Goal: Obtain resource: Obtain resource

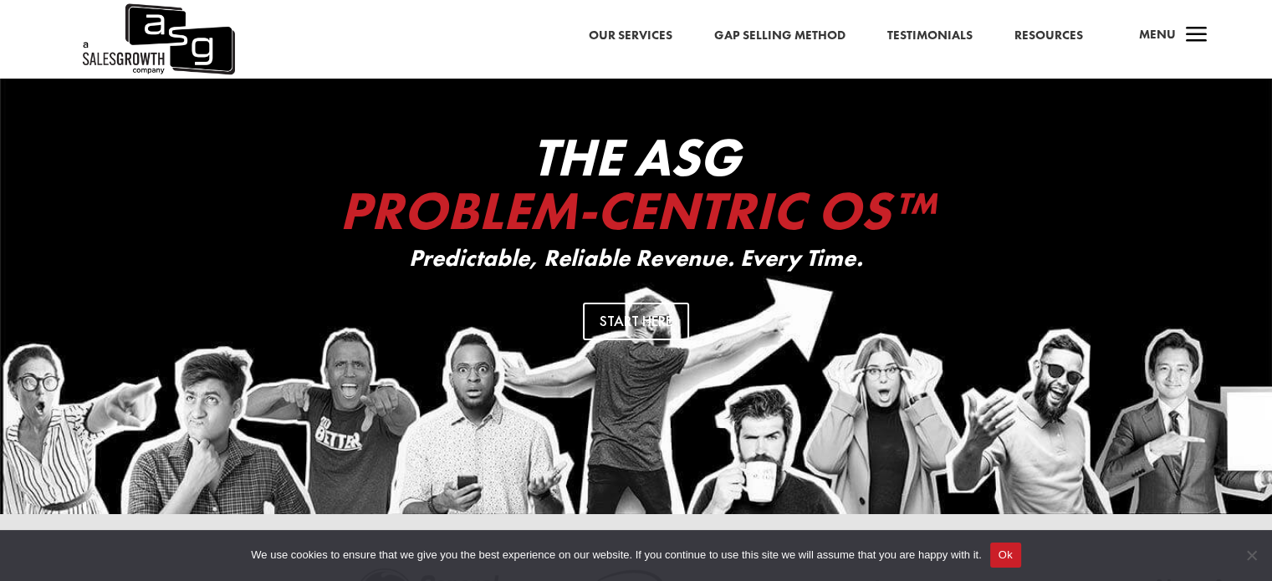
click at [1007, 562] on button "Ok" at bounding box center [1005, 555] width 31 height 25
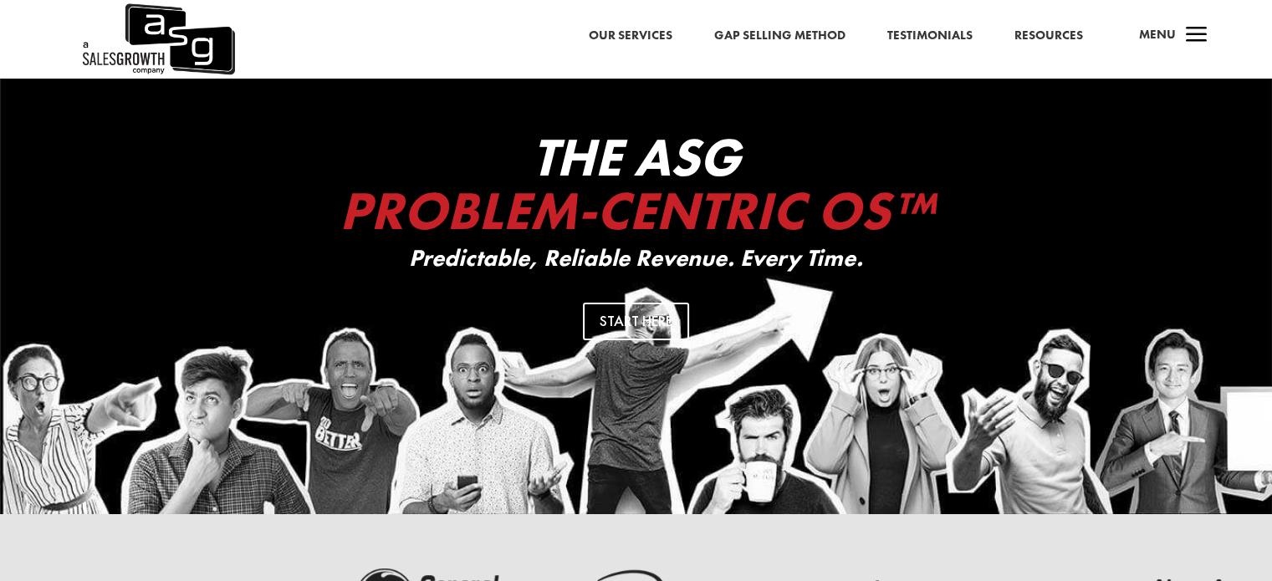
click at [1199, 34] on span "a" at bounding box center [1196, 35] width 33 height 33
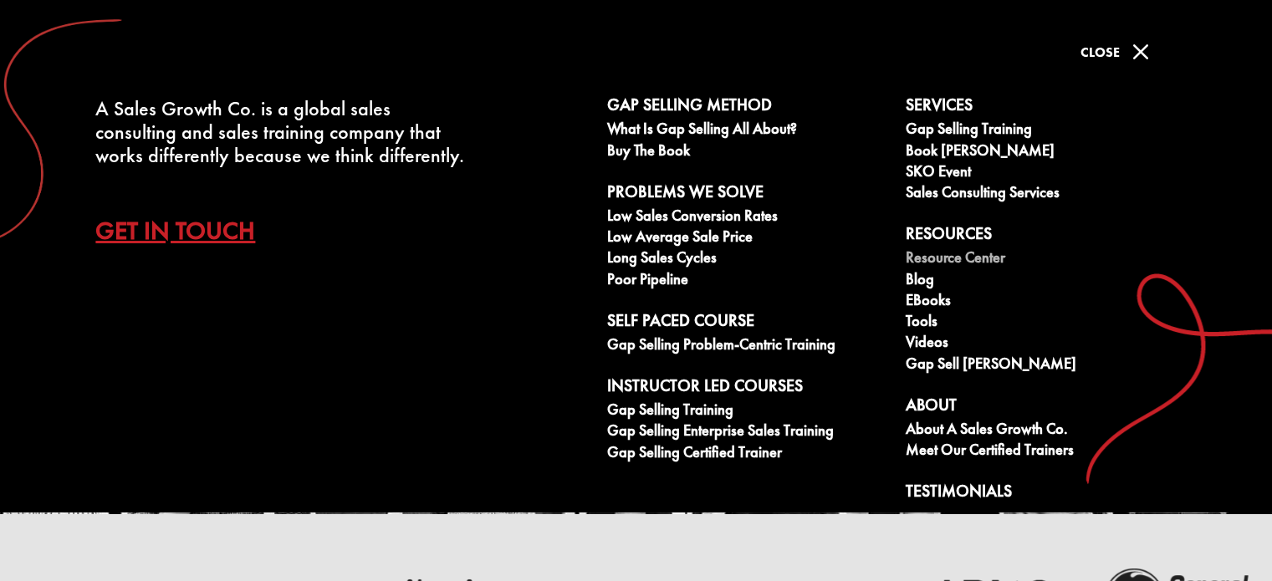
click at [969, 258] on link "Resource Center" at bounding box center [1045, 259] width 280 height 21
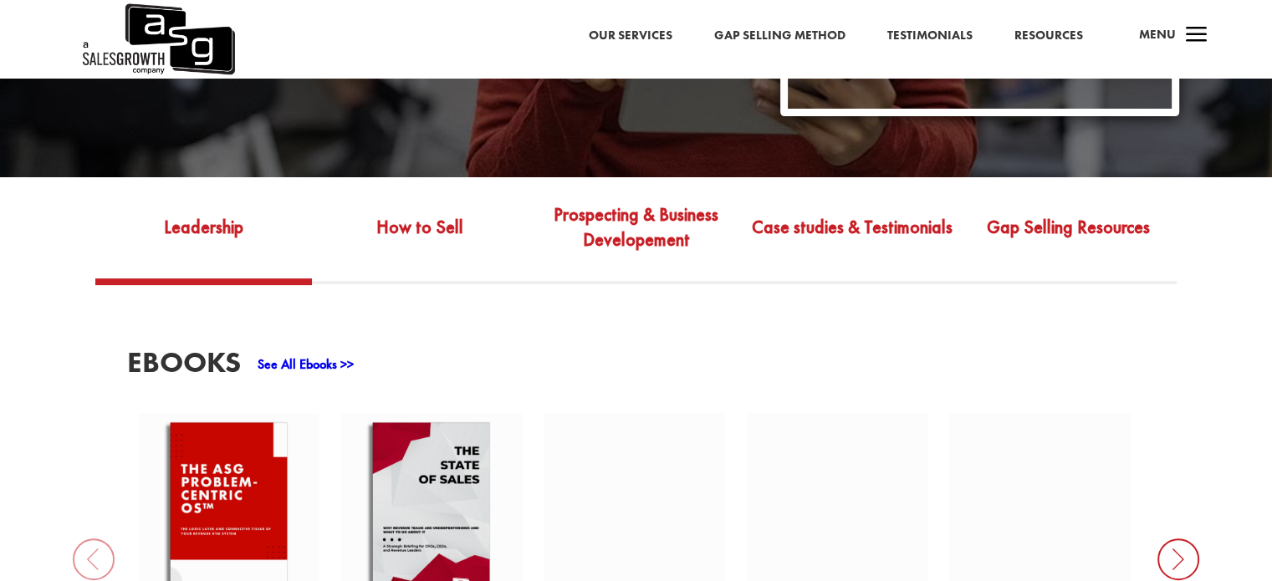
scroll to position [535, 0]
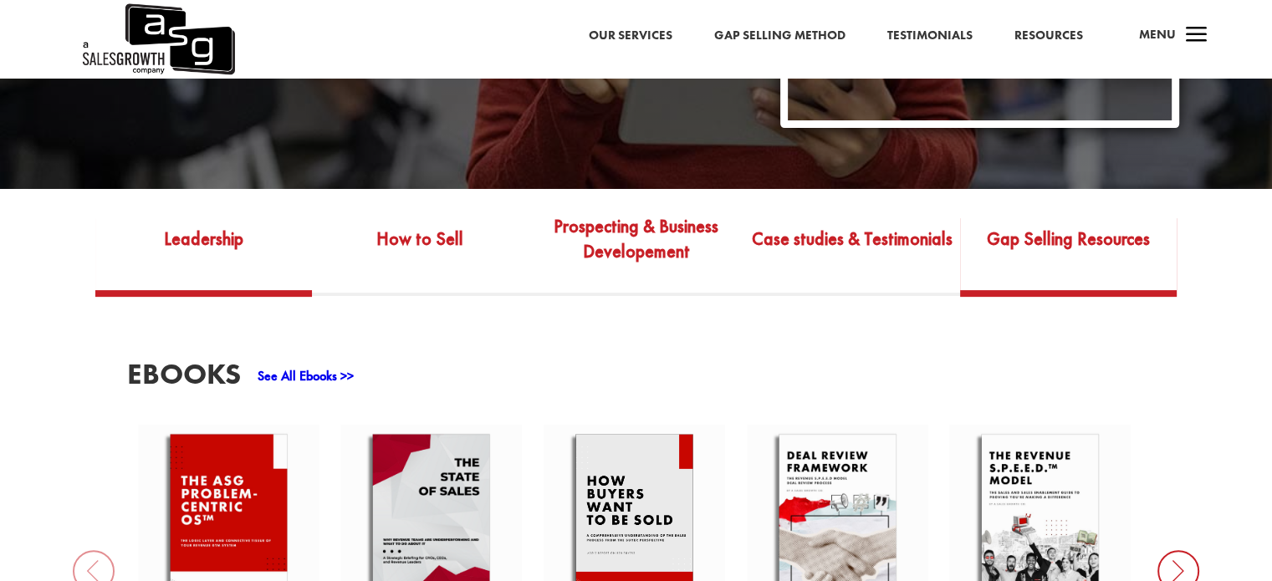
click at [1060, 231] on link "Gap Selling Resources" at bounding box center [1068, 251] width 217 height 79
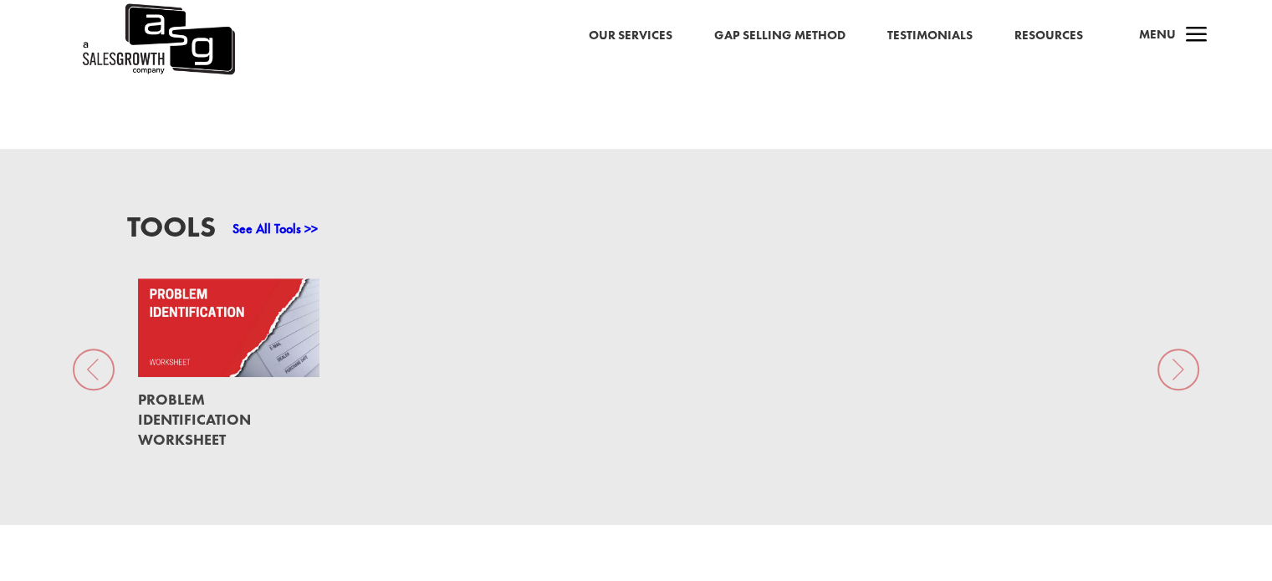
scroll to position [1171, 0]
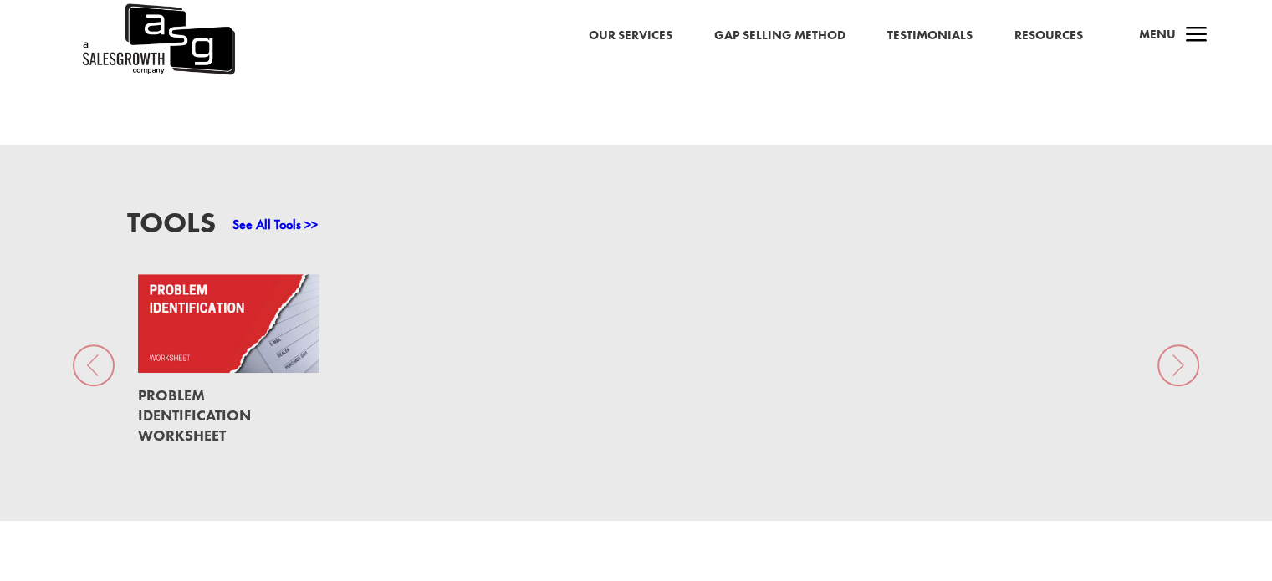
click at [285, 216] on link "See All Tools >>" at bounding box center [274, 225] width 85 height 18
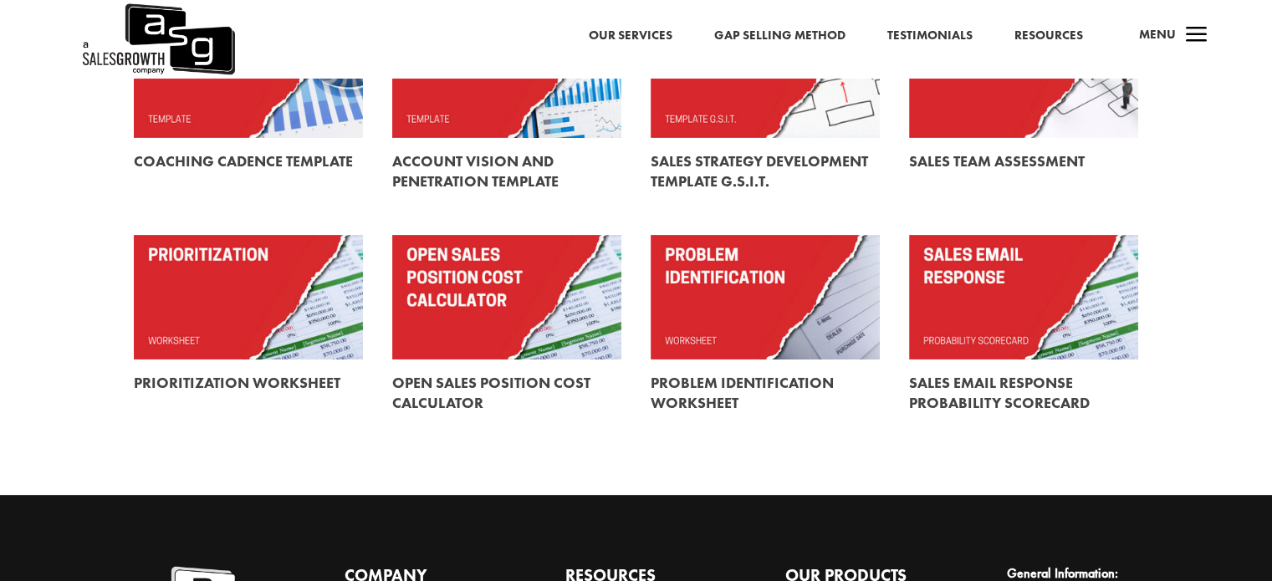
scroll to position [546, 0]
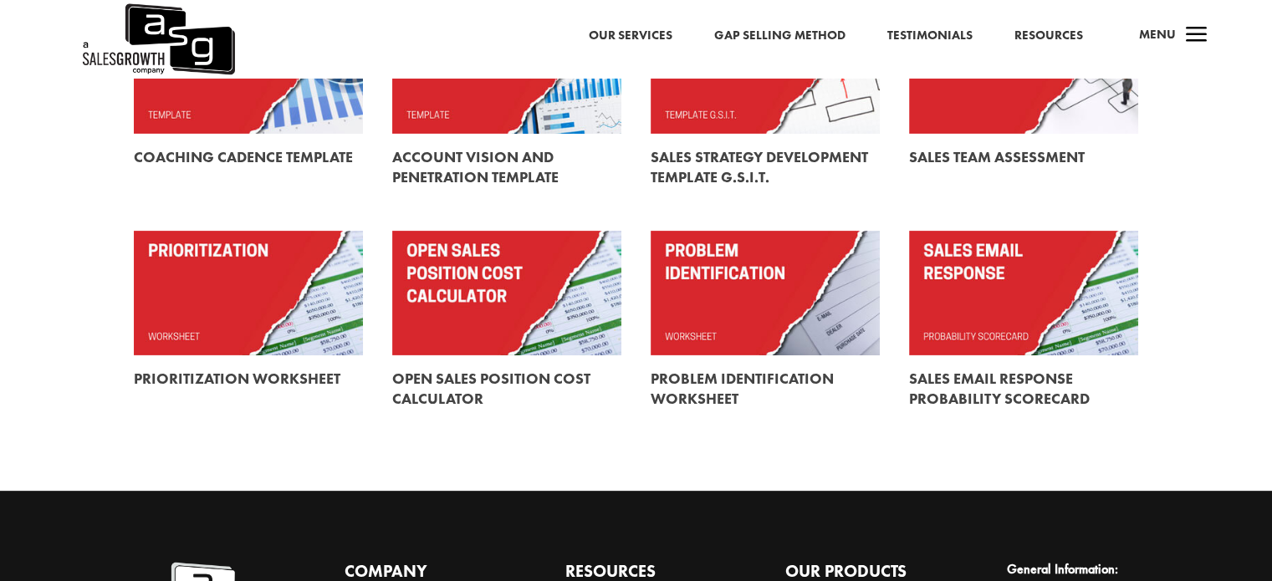
drag, startPoint x: 1268, startPoint y: 355, endPoint x: 1221, endPoint y: 212, distance: 151.5
click at [1221, 212] on div "All Tools Everything you need for a handy sales toolbox. Revenue S.P.E.E.D. Mod…" at bounding box center [636, 11] width 1272 height 957
click at [1063, 292] on link at bounding box center [1023, 293] width 229 height 125
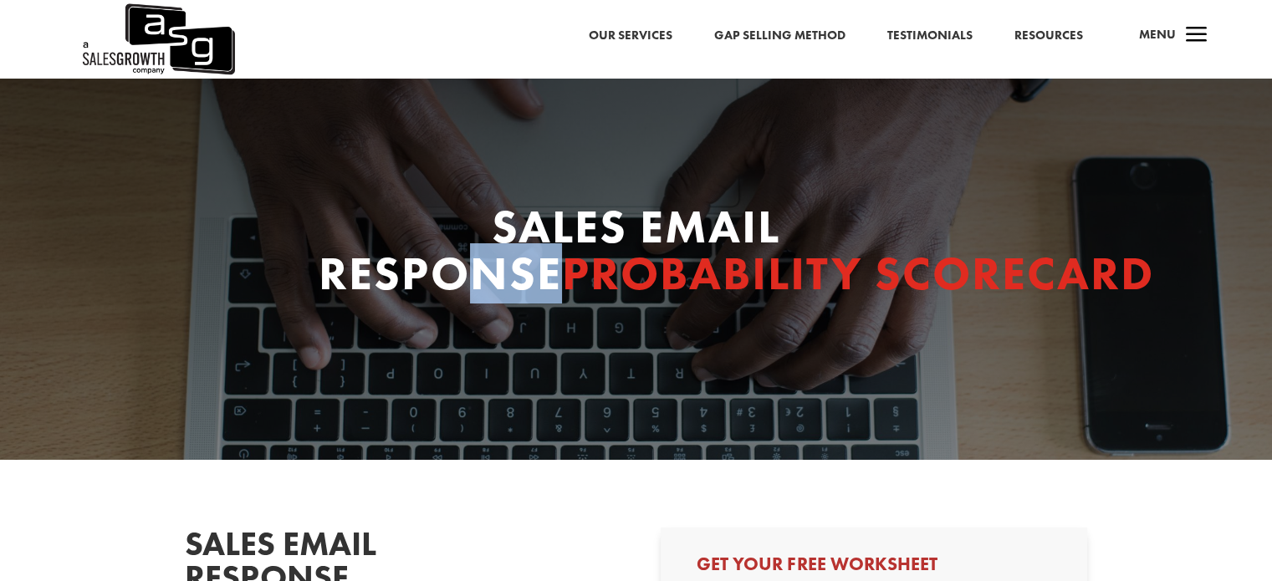
drag, startPoint x: 826, startPoint y: 89, endPoint x: 1198, endPoint y: 147, distance: 376.6
click at [1198, 147] on div "sales Email Response Probability scorecard" at bounding box center [636, 269] width 1272 height 381
click at [1167, 185] on div "sales Email Response Probability scorecard" at bounding box center [636, 269] width 1272 height 381
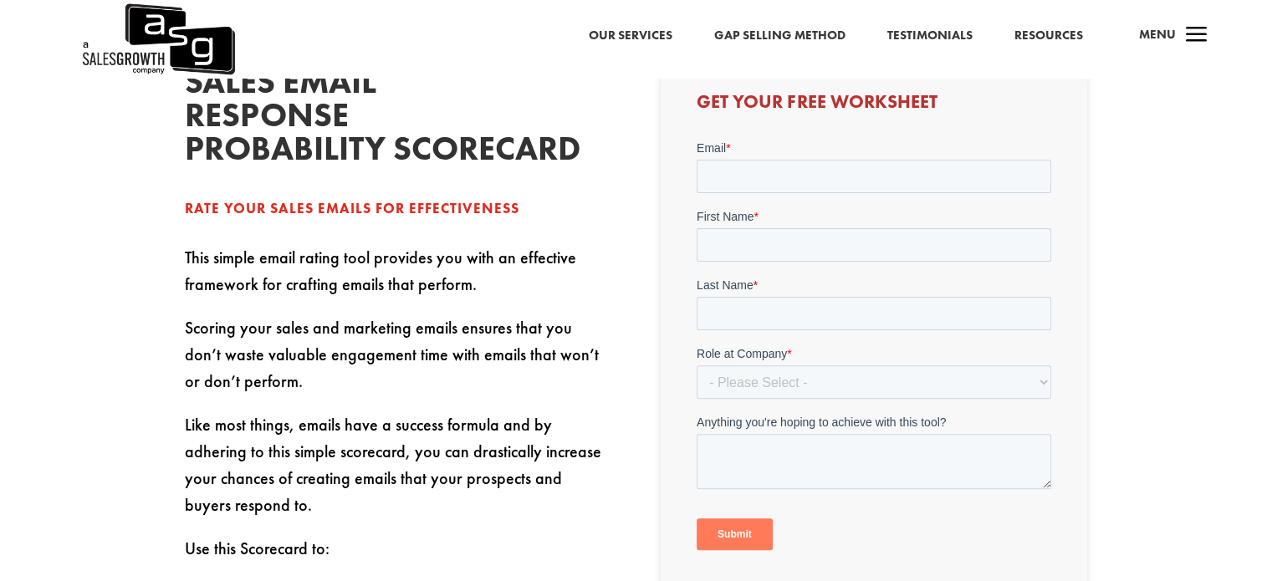
scroll to position [467, 0]
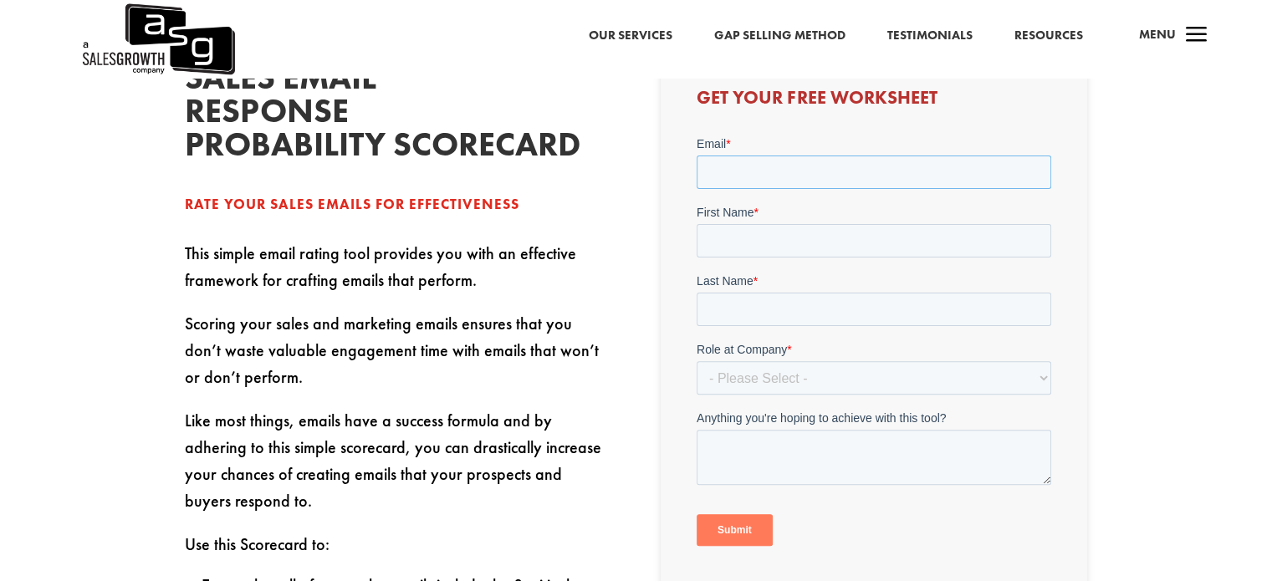
click at [829, 174] on input "Email *" at bounding box center [873, 172] width 354 height 33
type input "[EMAIL_ADDRESS][DOMAIN_NAME]"
type input "Mark"
type input "[PERSON_NAME]"
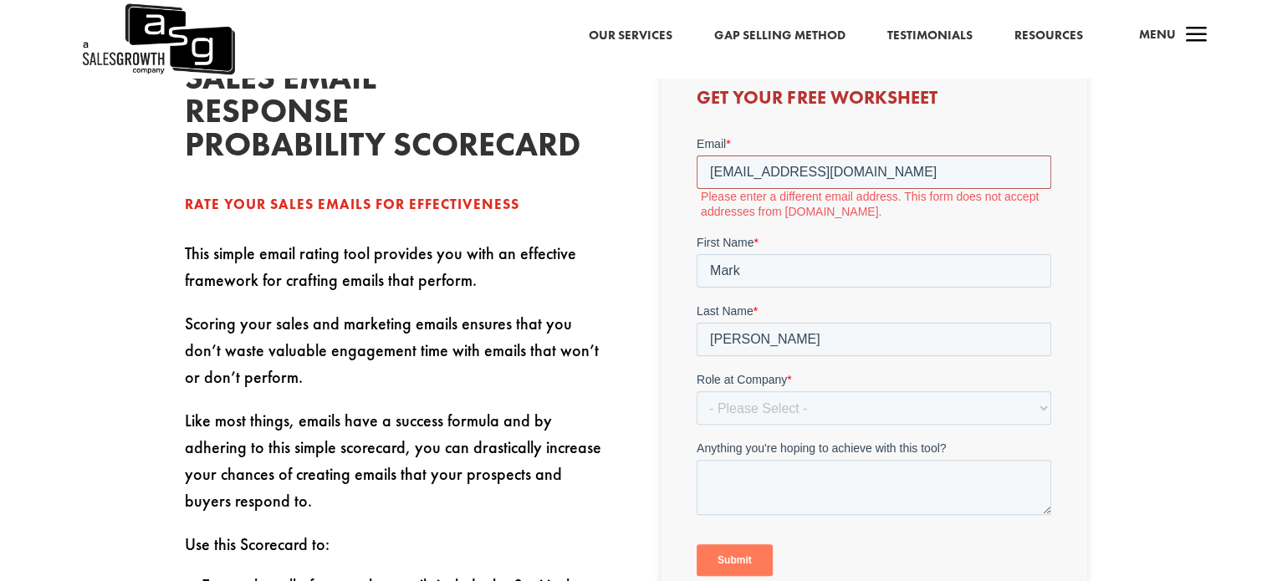
click at [738, 171] on input "[EMAIL_ADDRESS][DOMAIN_NAME]" at bounding box center [873, 172] width 354 height 33
click at [796, 167] on input "[EMAIL_ADDRESS][DOMAIN_NAME]" at bounding box center [873, 172] width 354 height 33
click at [810, 174] on input "[EMAIL_ADDRESS][DOMAIN_NAME]" at bounding box center [873, 172] width 354 height 33
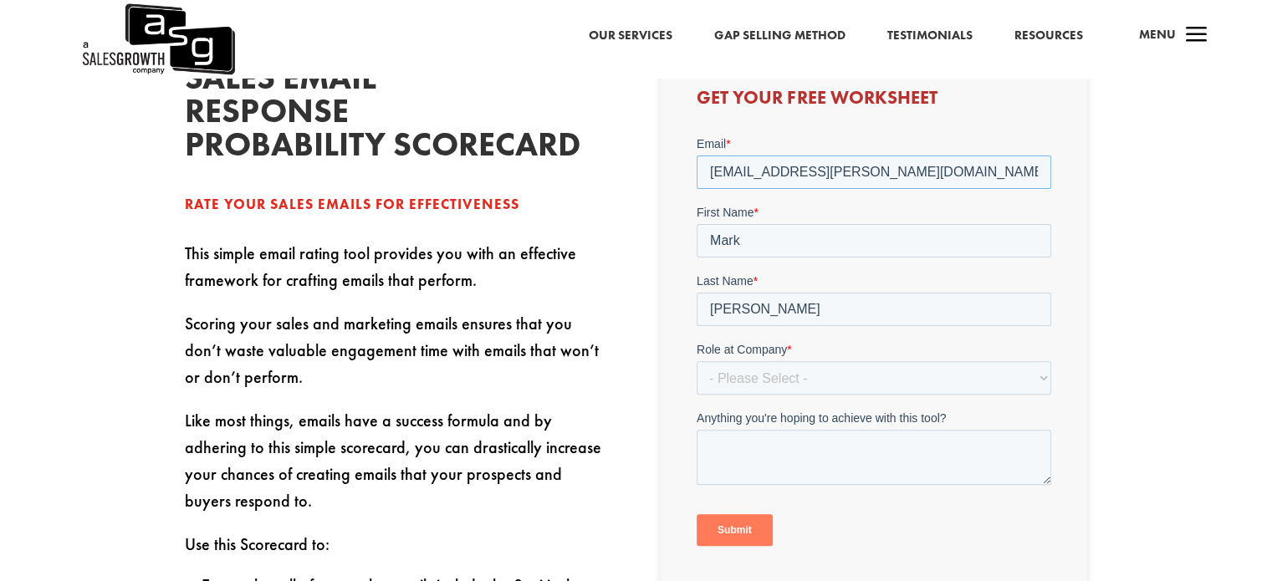
click at [810, 174] on input "[EMAIL_ADDRESS][PERSON_NAME][DOMAIN_NAME]" at bounding box center [873, 172] width 354 height 33
click at [887, 173] on input "[EMAIL_ADDRESS][PERSON_NAME][DOMAIN_NAME]" at bounding box center [873, 172] width 354 height 33
type input "[EMAIL_ADDRESS][PERSON_NAME][DOMAIN_NAME]"
click at [850, 387] on select "- Please Select - C-Level (CRO, CSO, etc) Senior Leadership (VP of Sales, VP of…" at bounding box center [873, 377] width 354 height 33
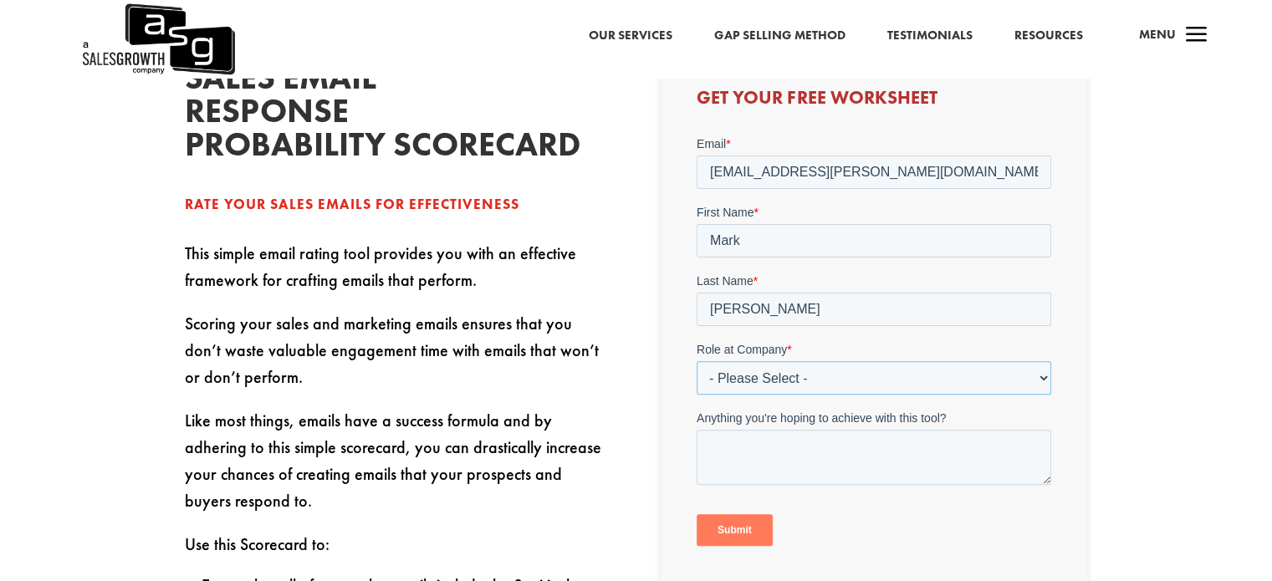
select select "Other"
click at [696, 361] on select "- Please Select - C-Level (CRO, CSO, etc) Senior Leadership (VP of Sales, VP of…" at bounding box center [873, 377] width 354 height 33
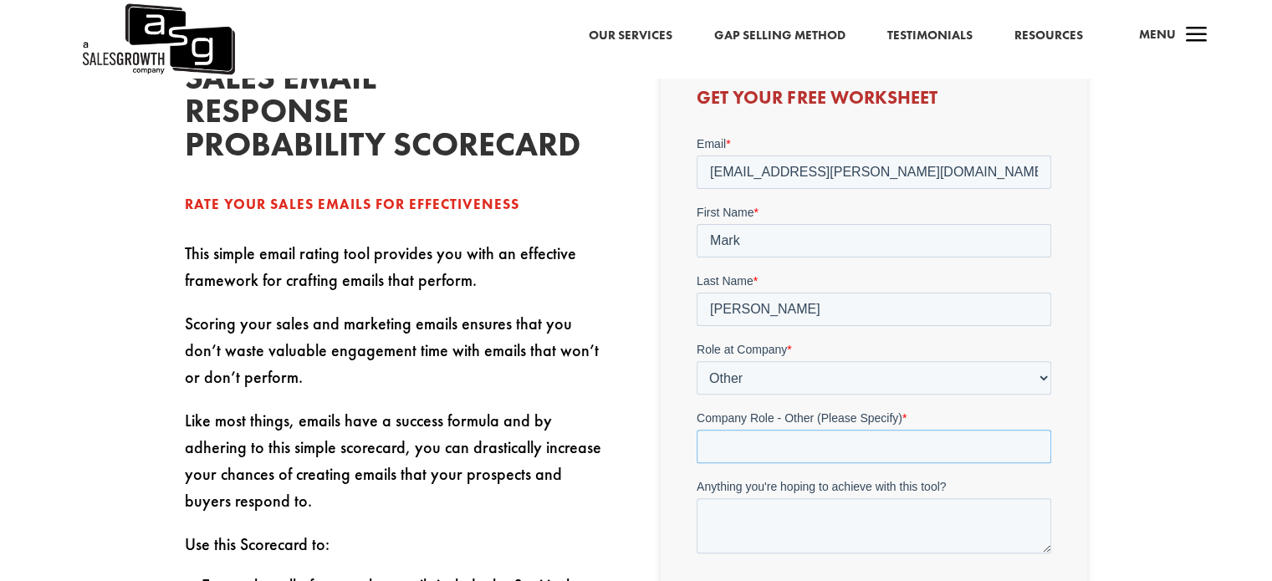
click at [880, 435] on input "Company Role - Other (Please Specify) *" at bounding box center [873, 446] width 354 height 33
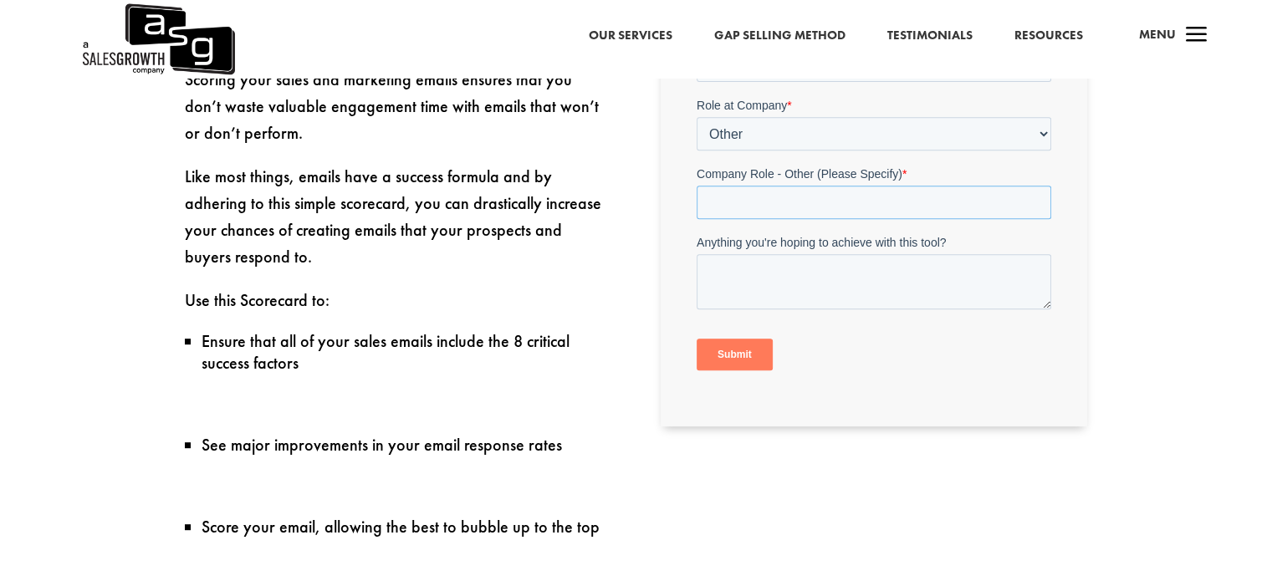
scroll to position [719, 0]
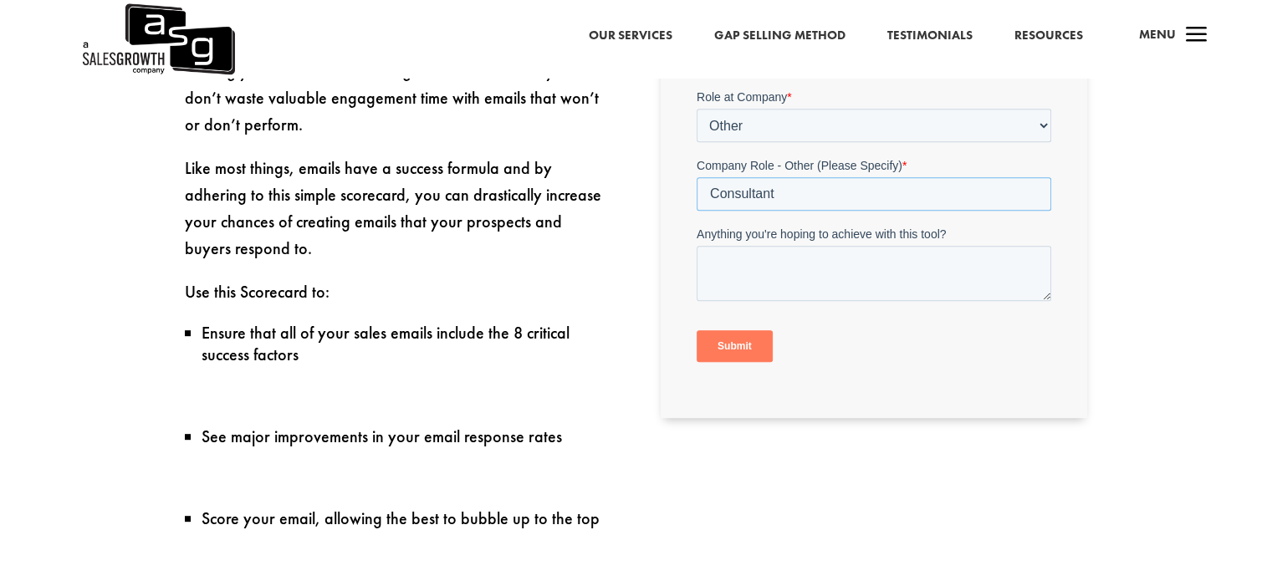
type input "Consultant"
click at [742, 346] on input "Submit" at bounding box center [734, 347] width 76 height 32
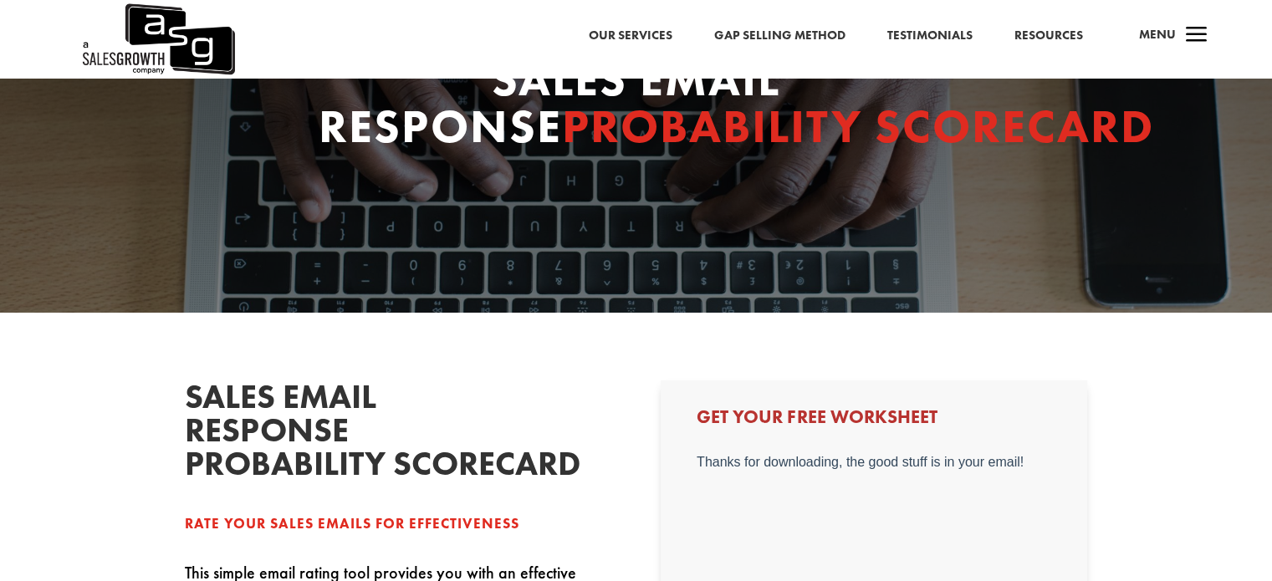
scroll to position [117, 0]
